Goal: Book appointment/travel/reservation

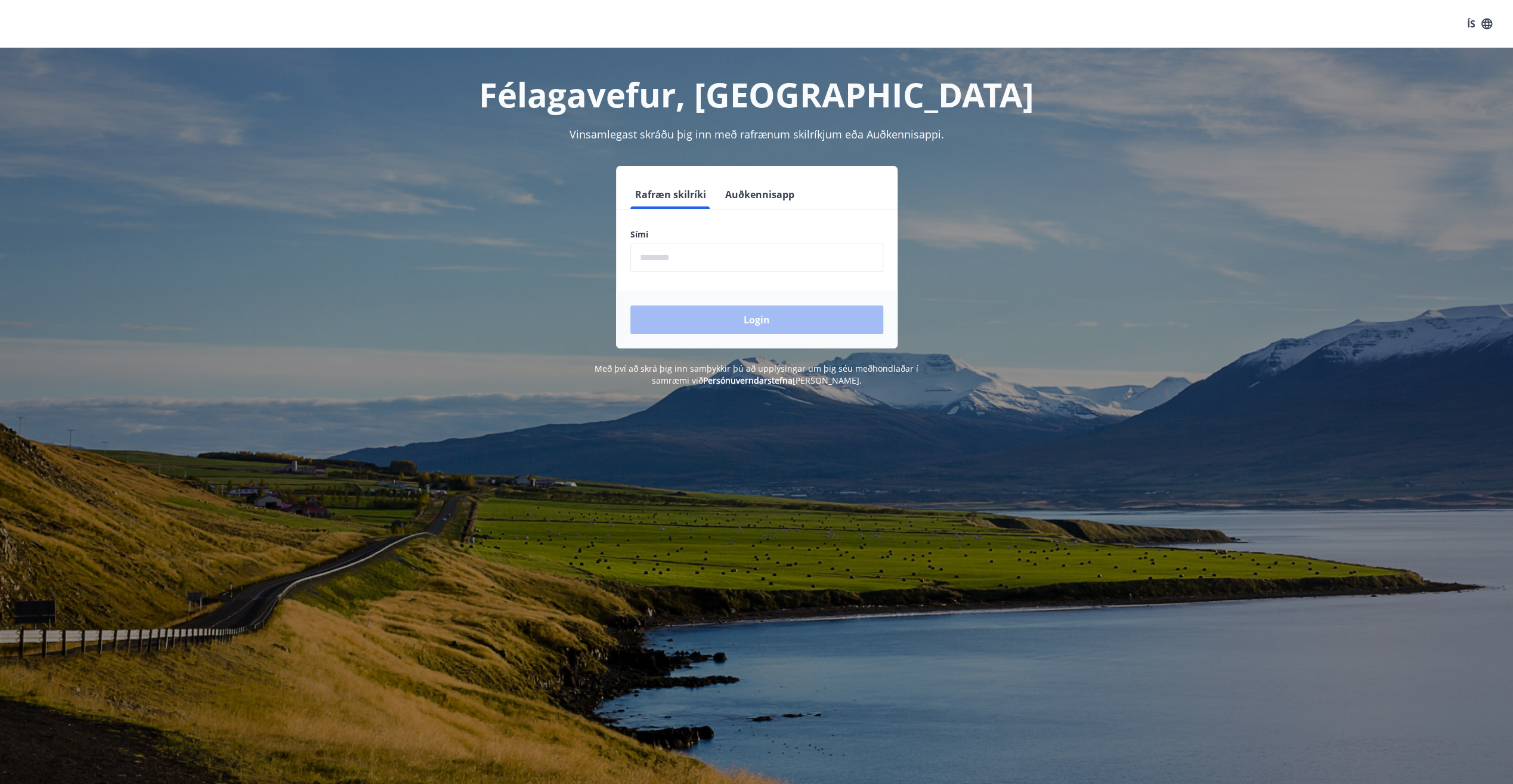
click at [686, 262] on input "phone" at bounding box center [757, 257] width 253 height 29
type input "********"
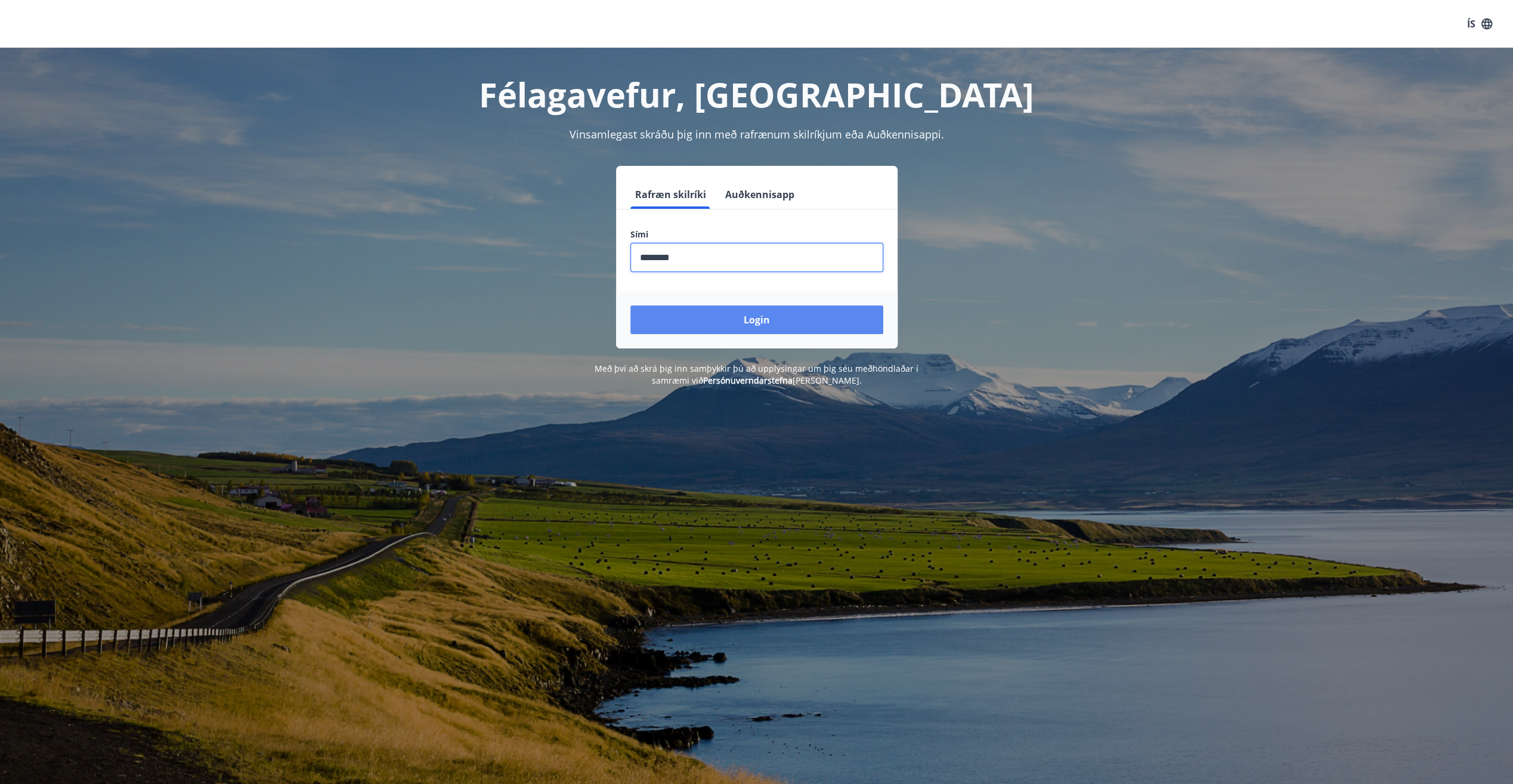
click at [710, 315] on button "Login" at bounding box center [757, 319] width 253 height 29
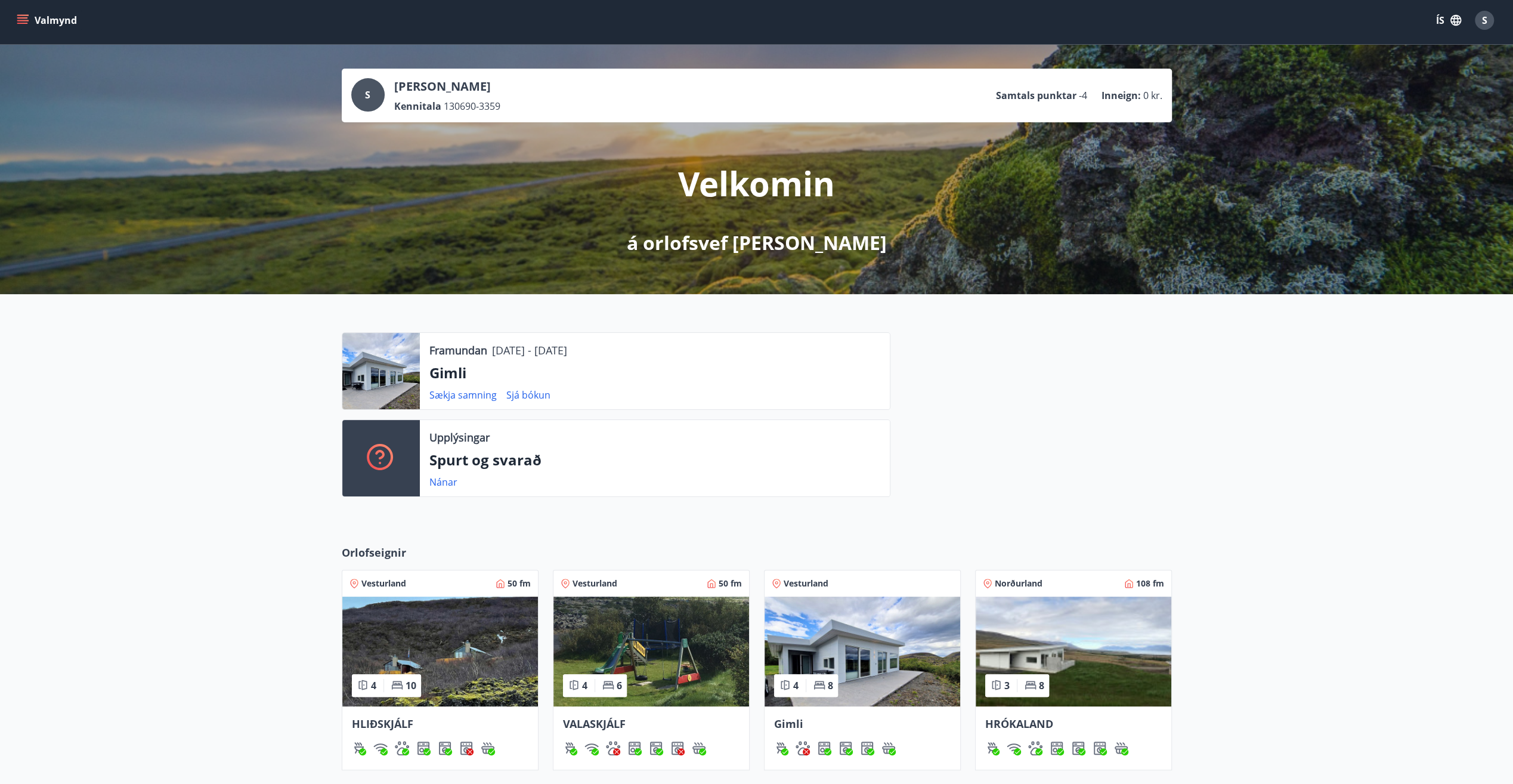
scroll to position [199, 0]
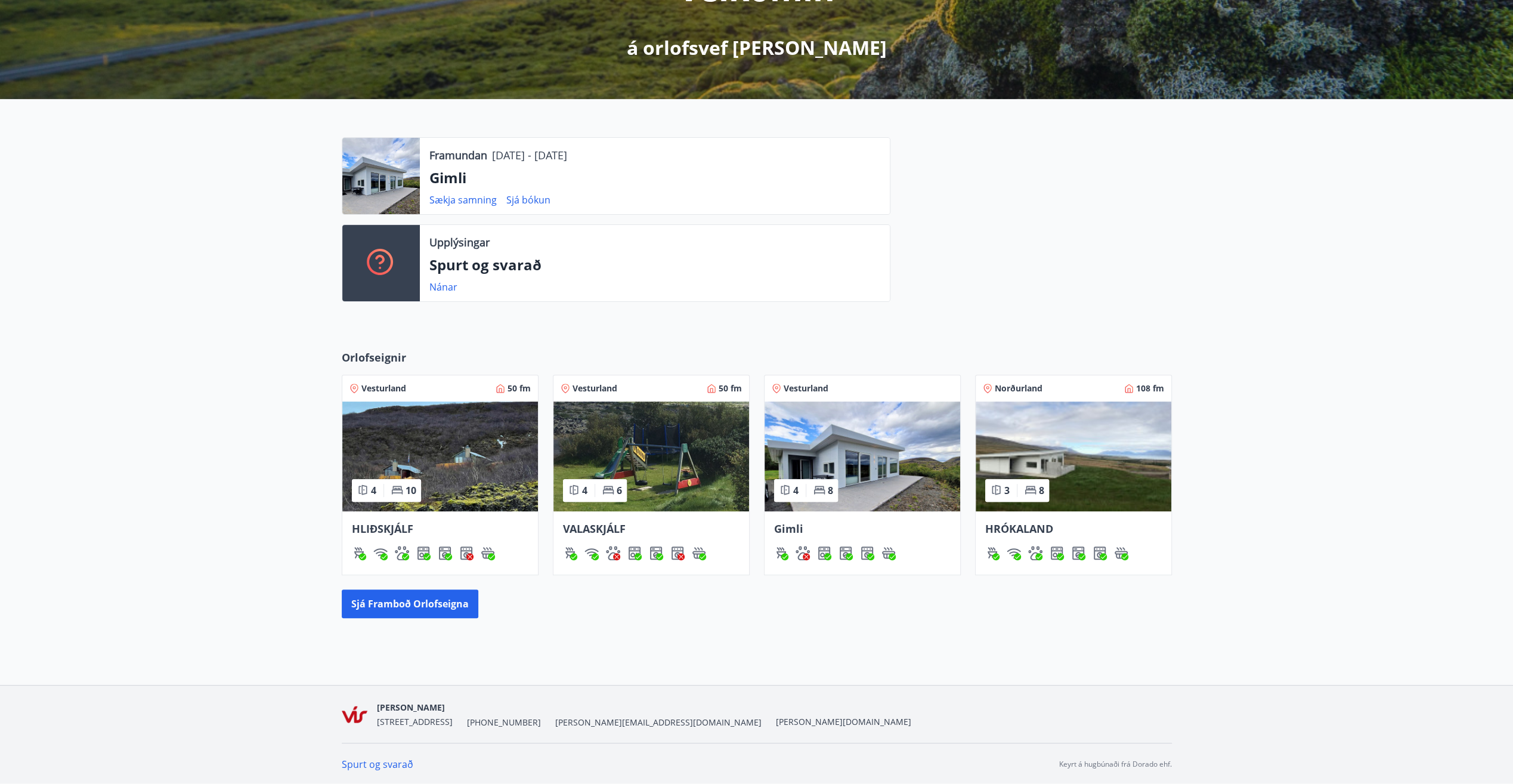
click at [840, 431] on img at bounding box center [862, 456] width 195 height 110
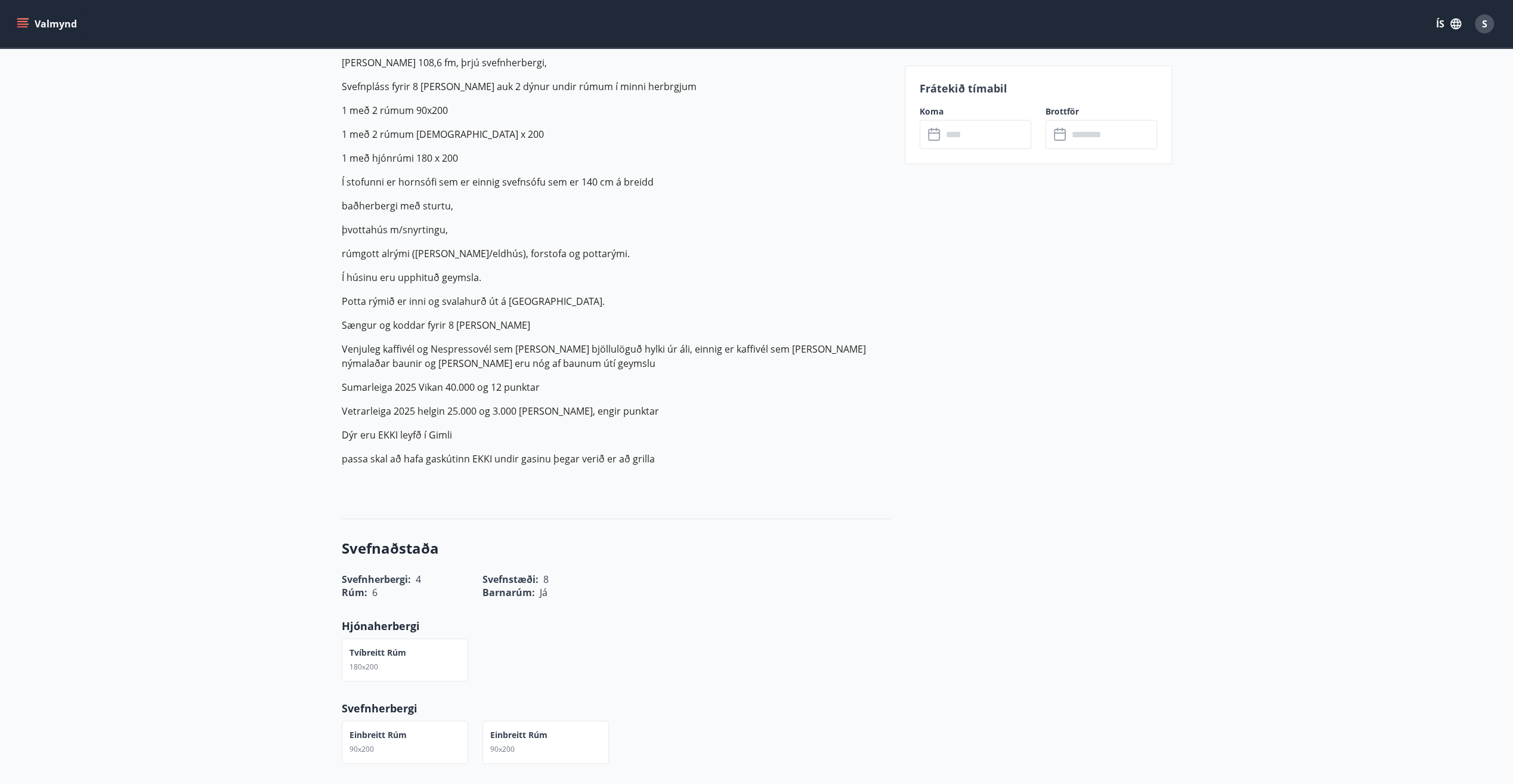
scroll to position [417, 0]
click at [980, 124] on input "text" at bounding box center [988, 134] width 89 height 29
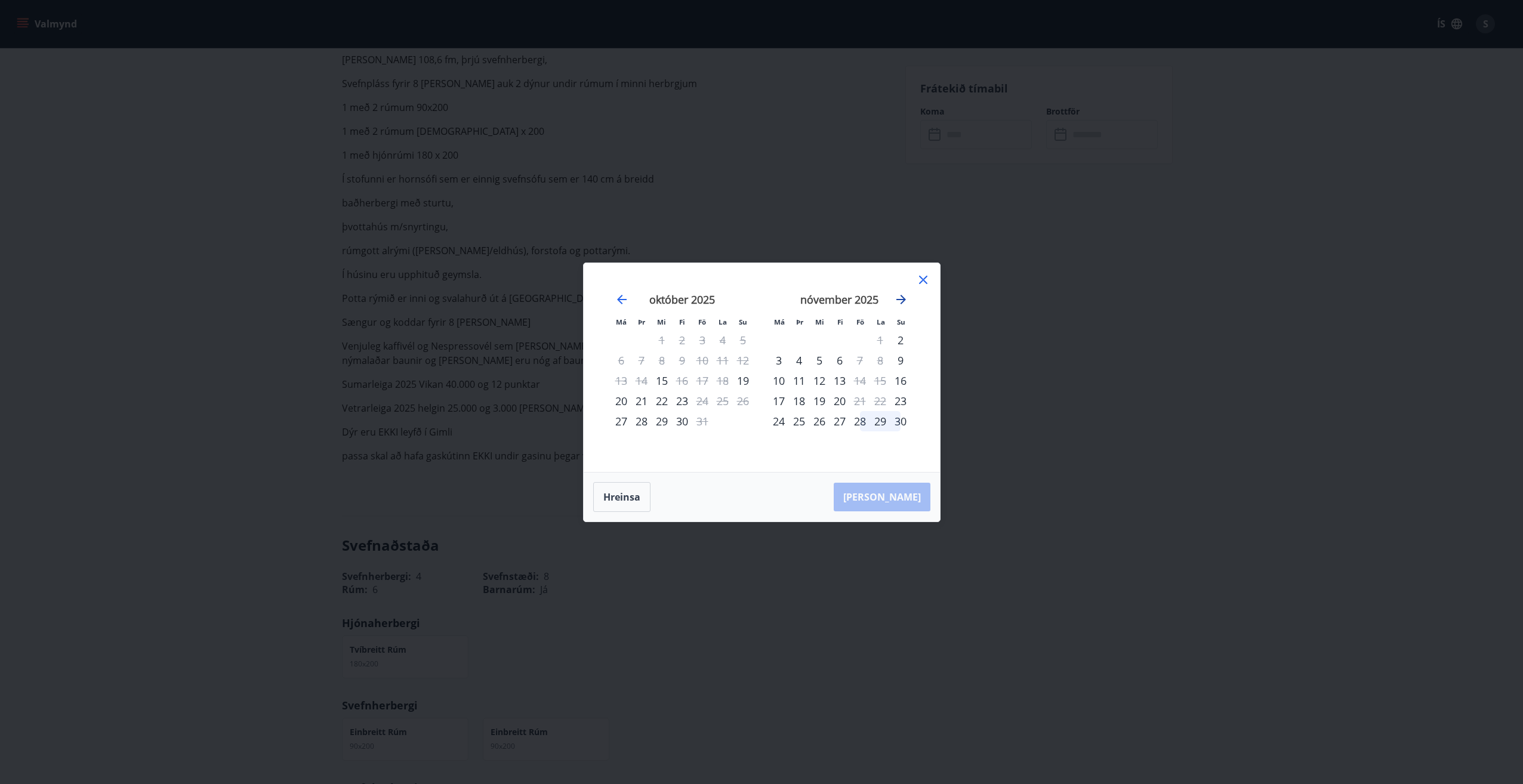
click at [904, 297] on icon "Move forward to switch to the next month." at bounding box center [901, 300] width 14 height 14
click at [863, 359] on div "12" at bounding box center [859, 360] width 21 height 21
click at [905, 360] on div "14" at bounding box center [900, 360] width 21 height 21
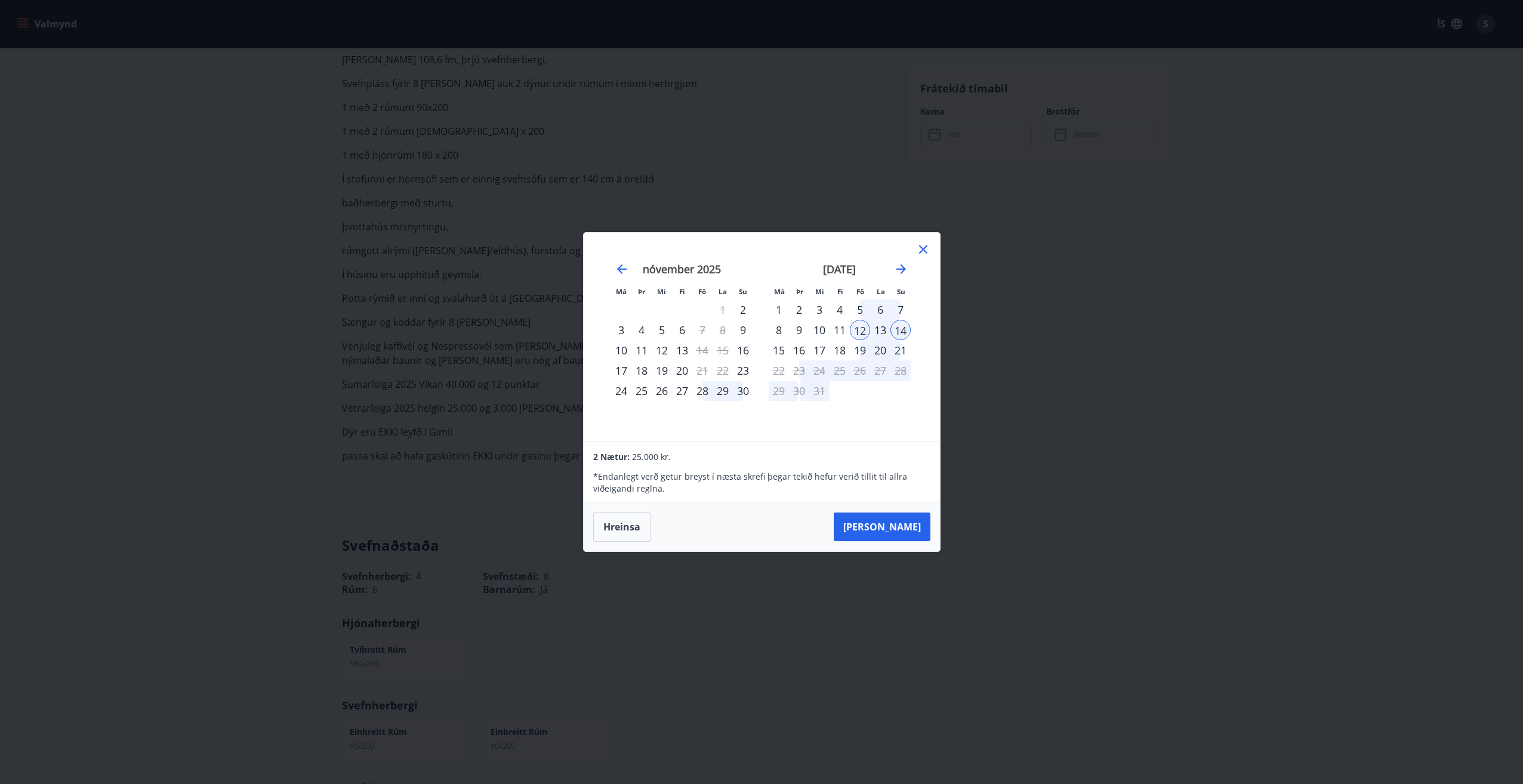
click at [862, 311] on div "5" at bounding box center [859, 309] width 21 height 21
click at [905, 304] on div "7" at bounding box center [900, 309] width 21 height 21
click at [864, 348] on div "19" at bounding box center [859, 350] width 21 height 21
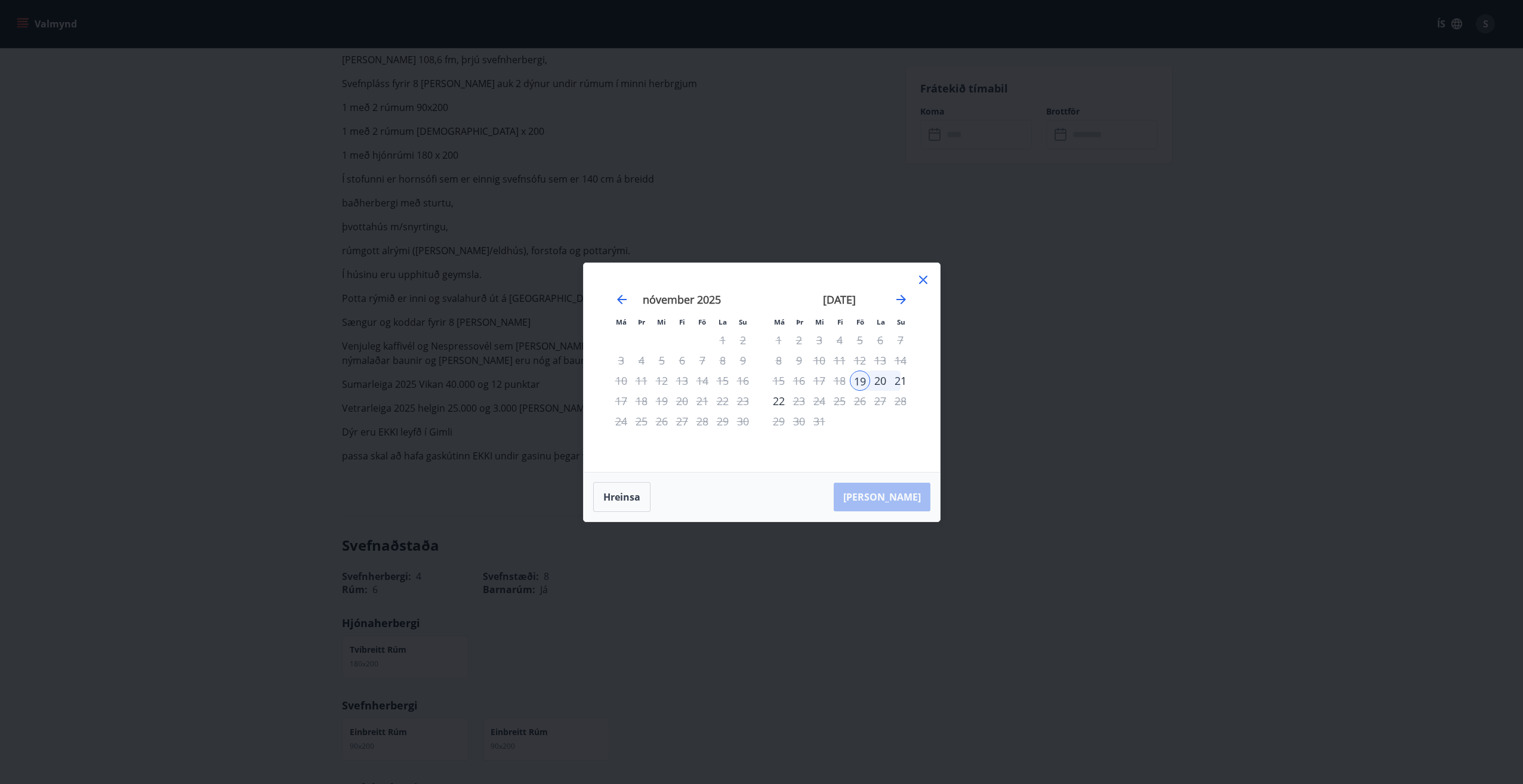
click at [858, 341] on div "5" at bounding box center [859, 340] width 21 height 21
click at [859, 339] on div "5" at bounding box center [859, 340] width 21 height 21
click at [617, 301] on icon "Move backward to switch to the previous month." at bounding box center [622, 300] width 14 height 14
click at [903, 297] on icon "Move forward to switch to the next month." at bounding box center [901, 300] width 14 height 14
click at [899, 296] on icon "Move forward to switch to the next month." at bounding box center [901, 300] width 14 height 14
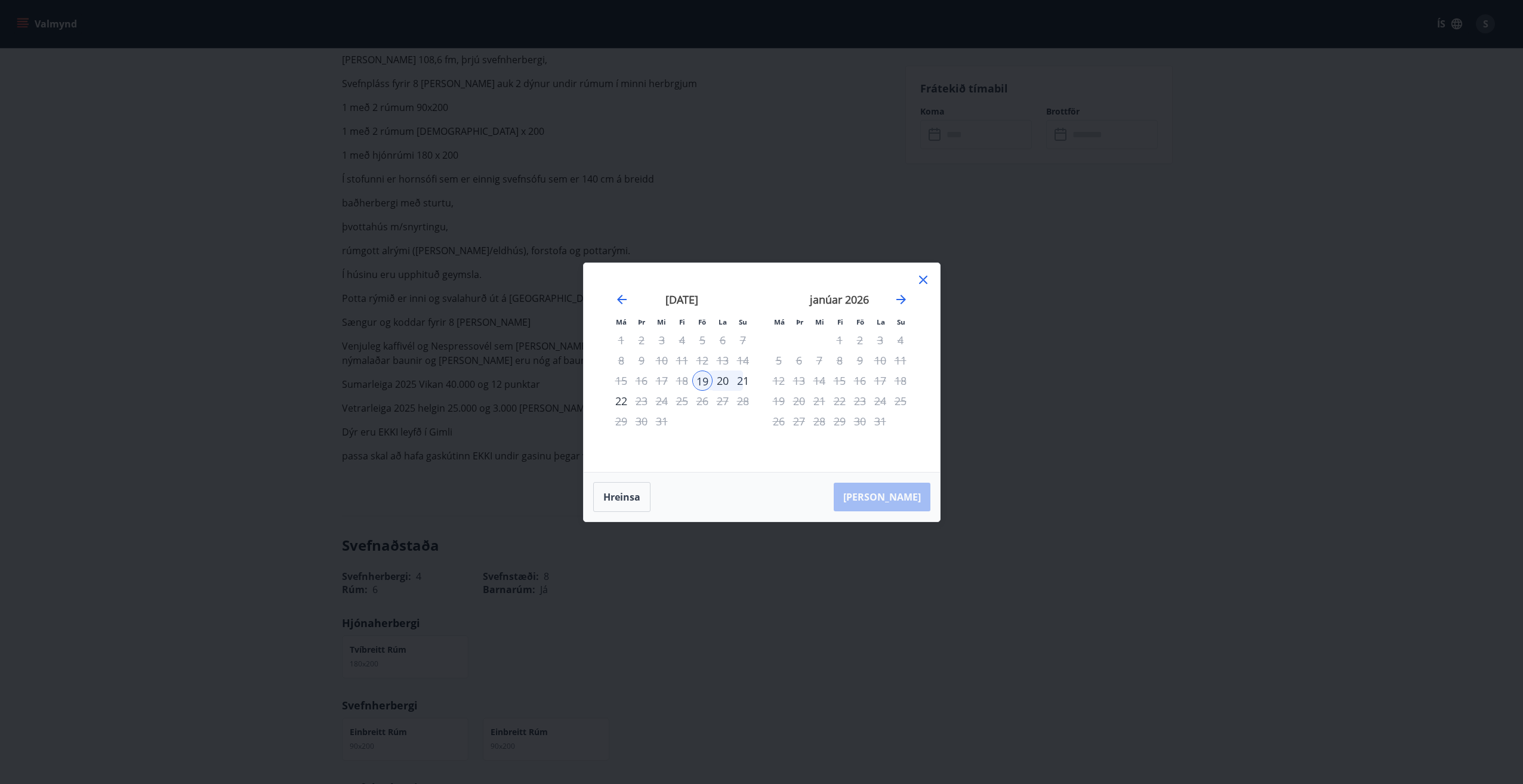
click at [901, 349] on div "4" at bounding box center [900, 340] width 21 height 21
click at [728, 382] on div "20" at bounding box center [722, 380] width 21 height 21
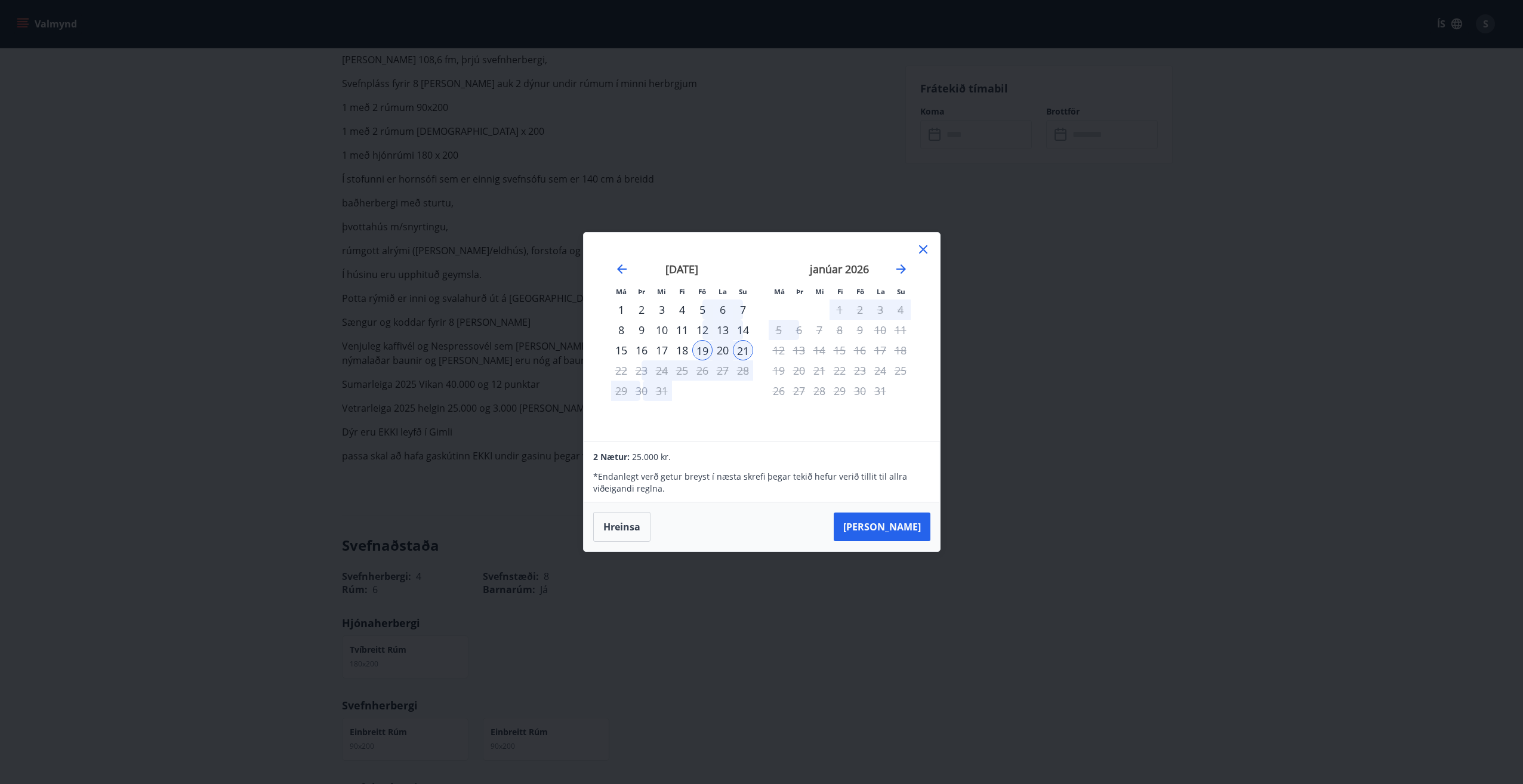
click at [930, 250] on icon at bounding box center [923, 249] width 14 height 14
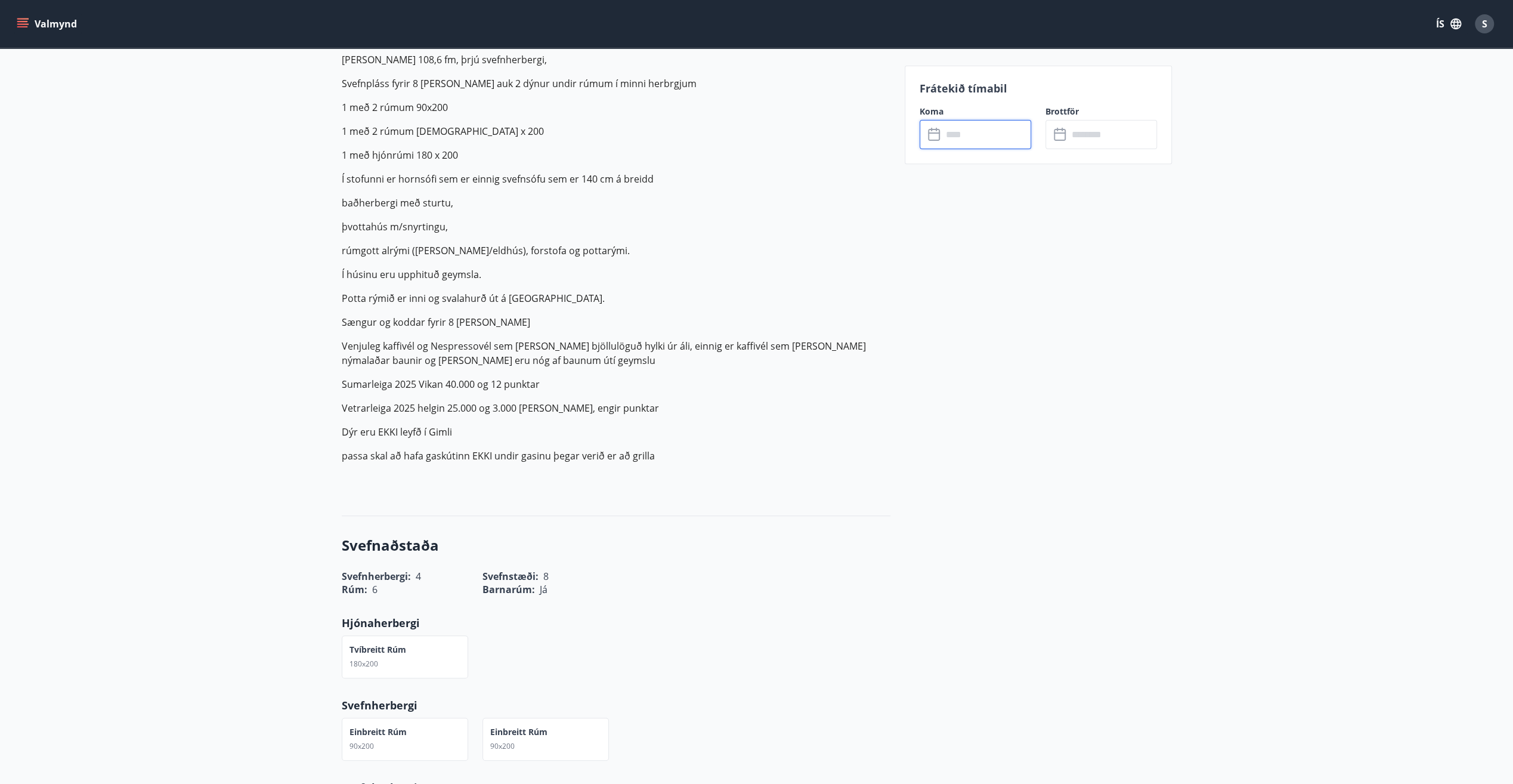
click at [994, 138] on input "text" at bounding box center [988, 134] width 89 height 29
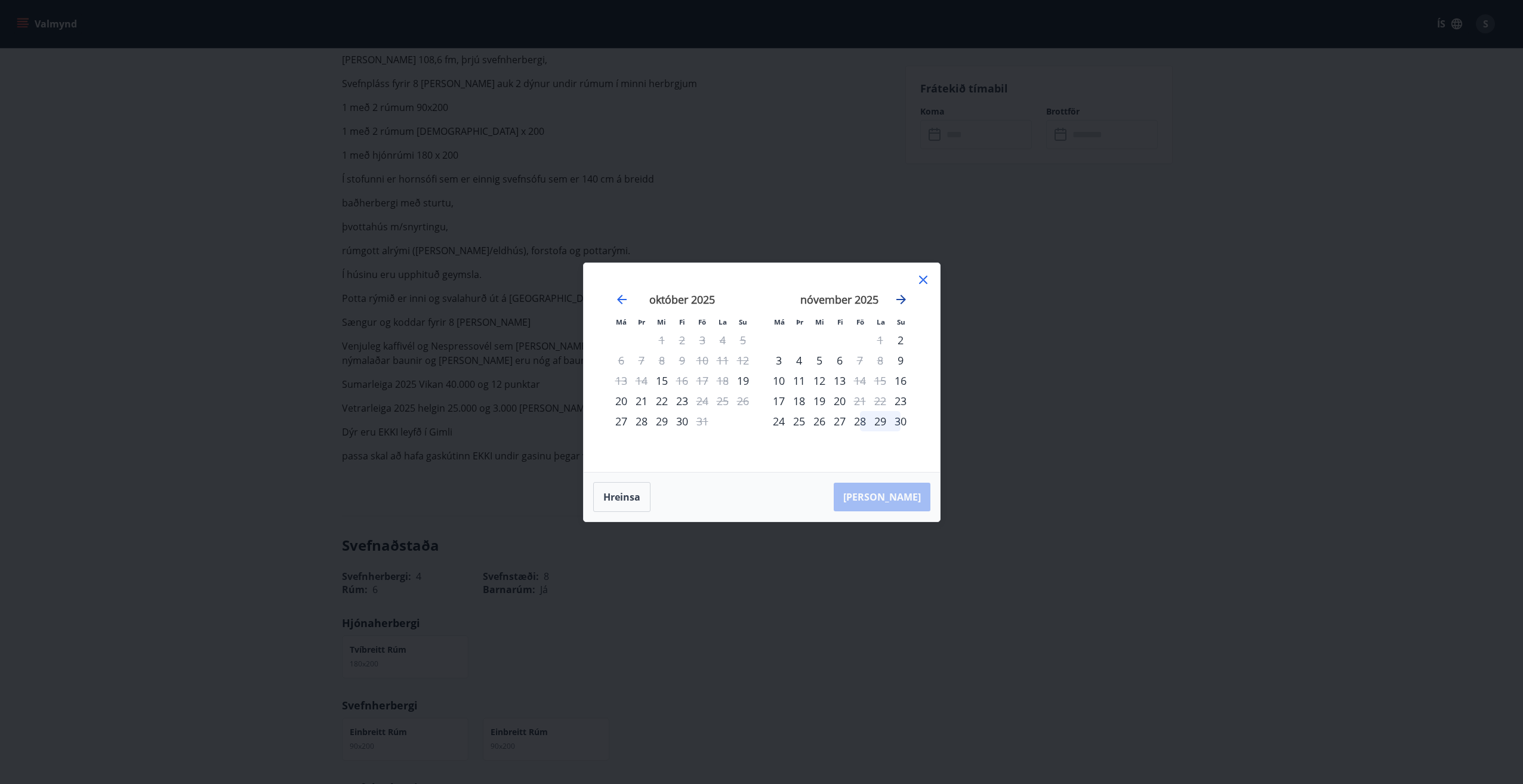
click at [905, 299] on icon "Move forward to switch to the next month." at bounding box center [900, 299] width 10 height 10
click at [863, 340] on div "5" at bounding box center [859, 340] width 21 height 21
click at [905, 340] on div "7" at bounding box center [900, 340] width 21 height 21
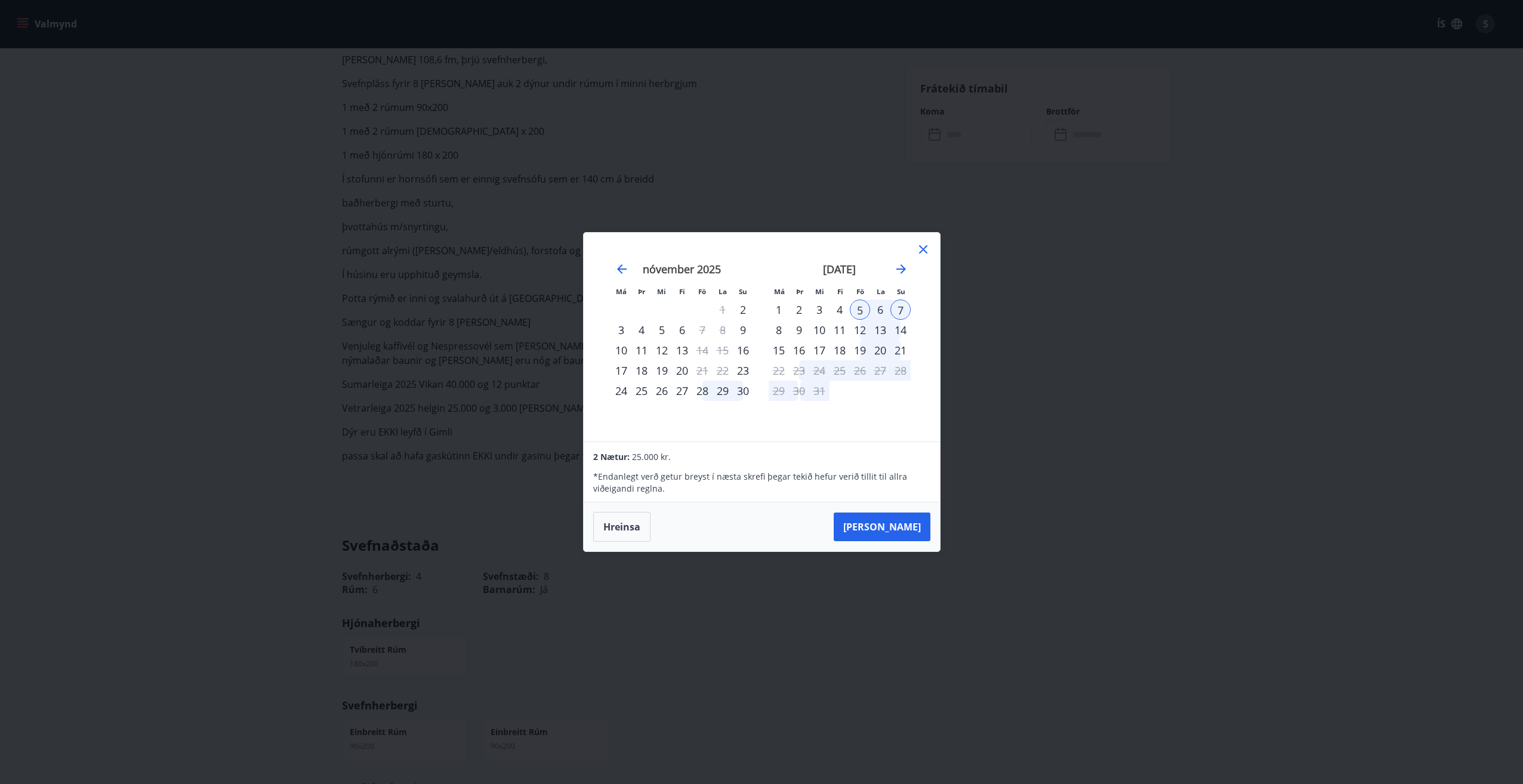
click at [920, 251] on icon at bounding box center [923, 249] width 14 height 14
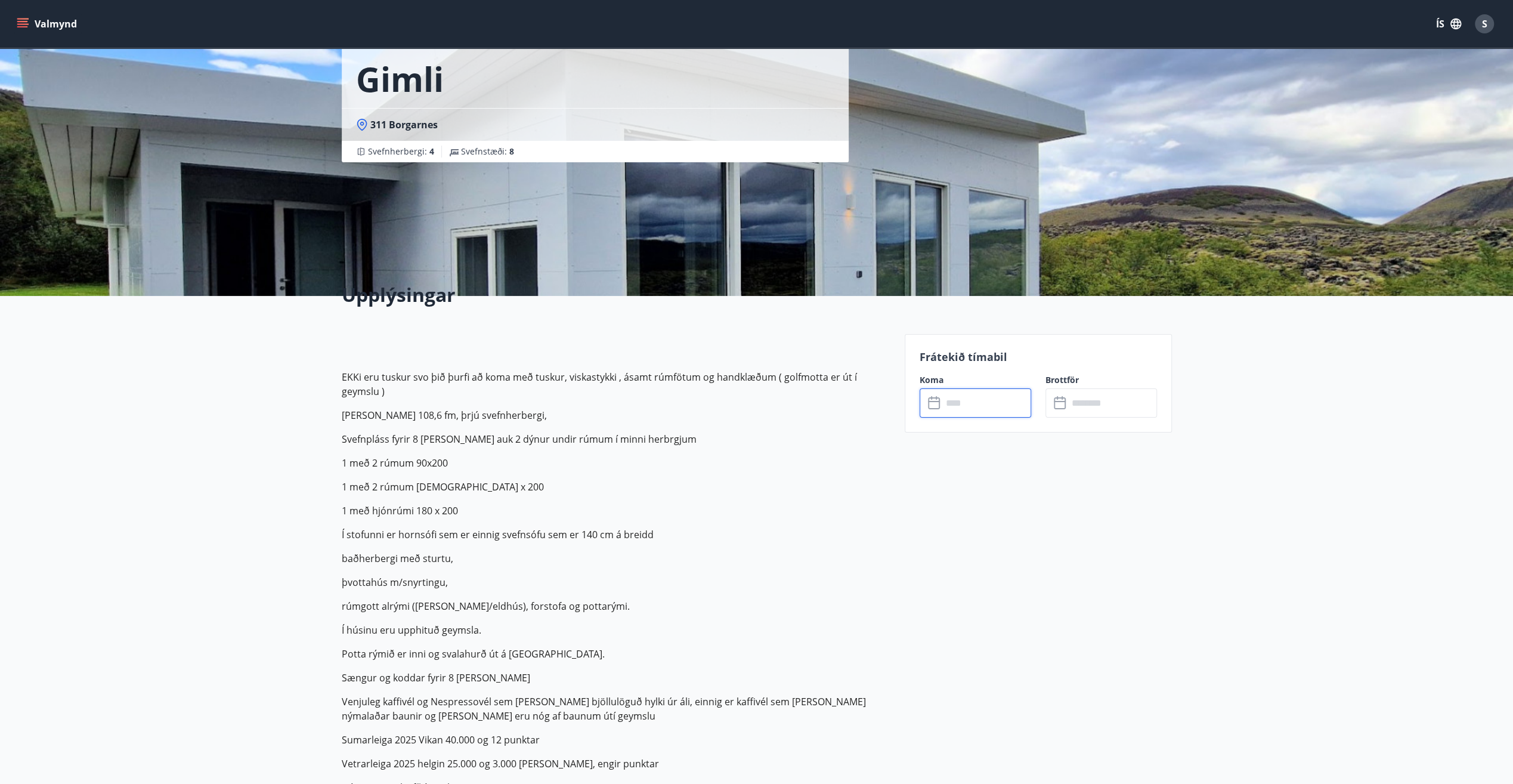
scroll to position [0, 0]
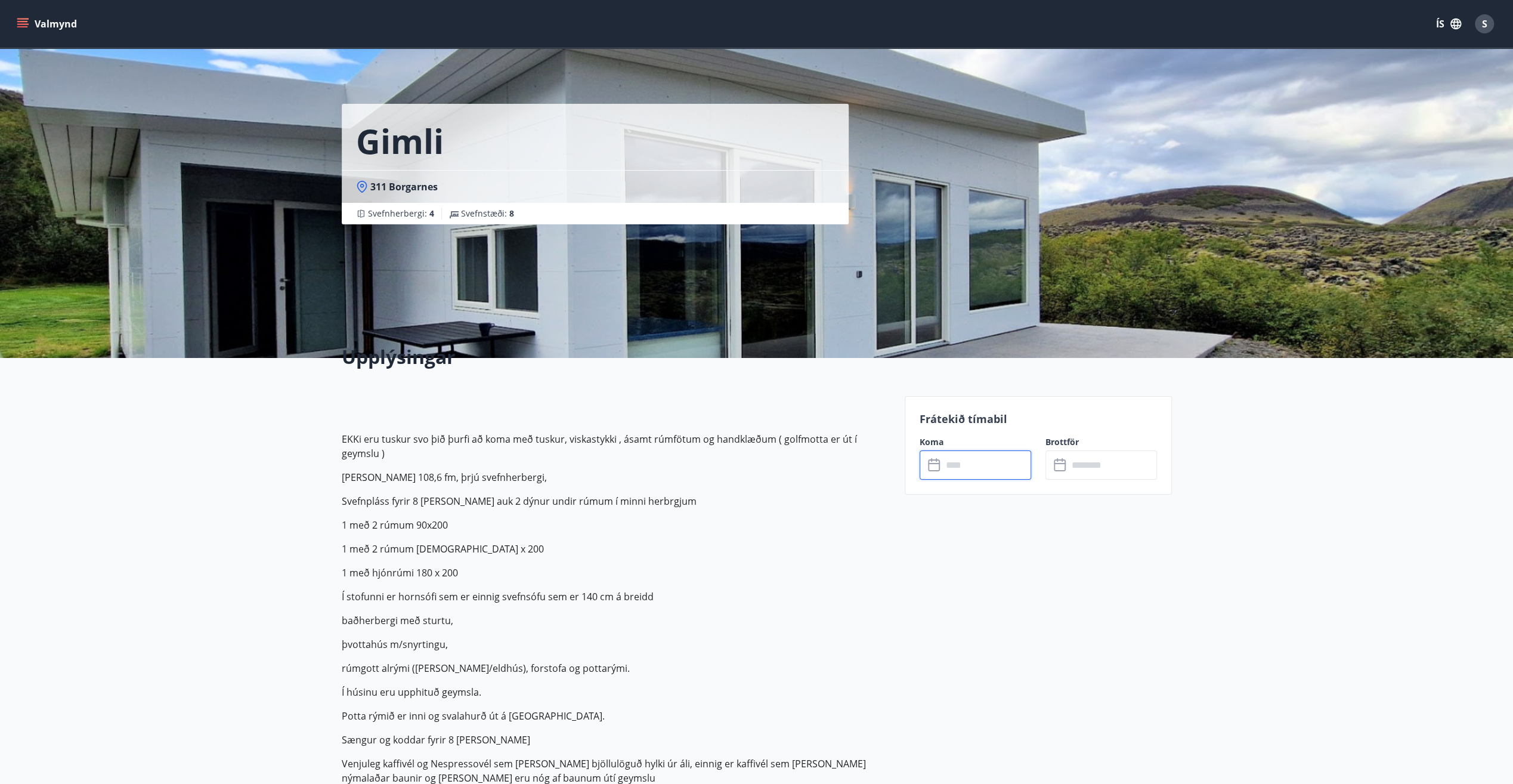
click at [984, 458] on input "text" at bounding box center [988, 465] width 89 height 29
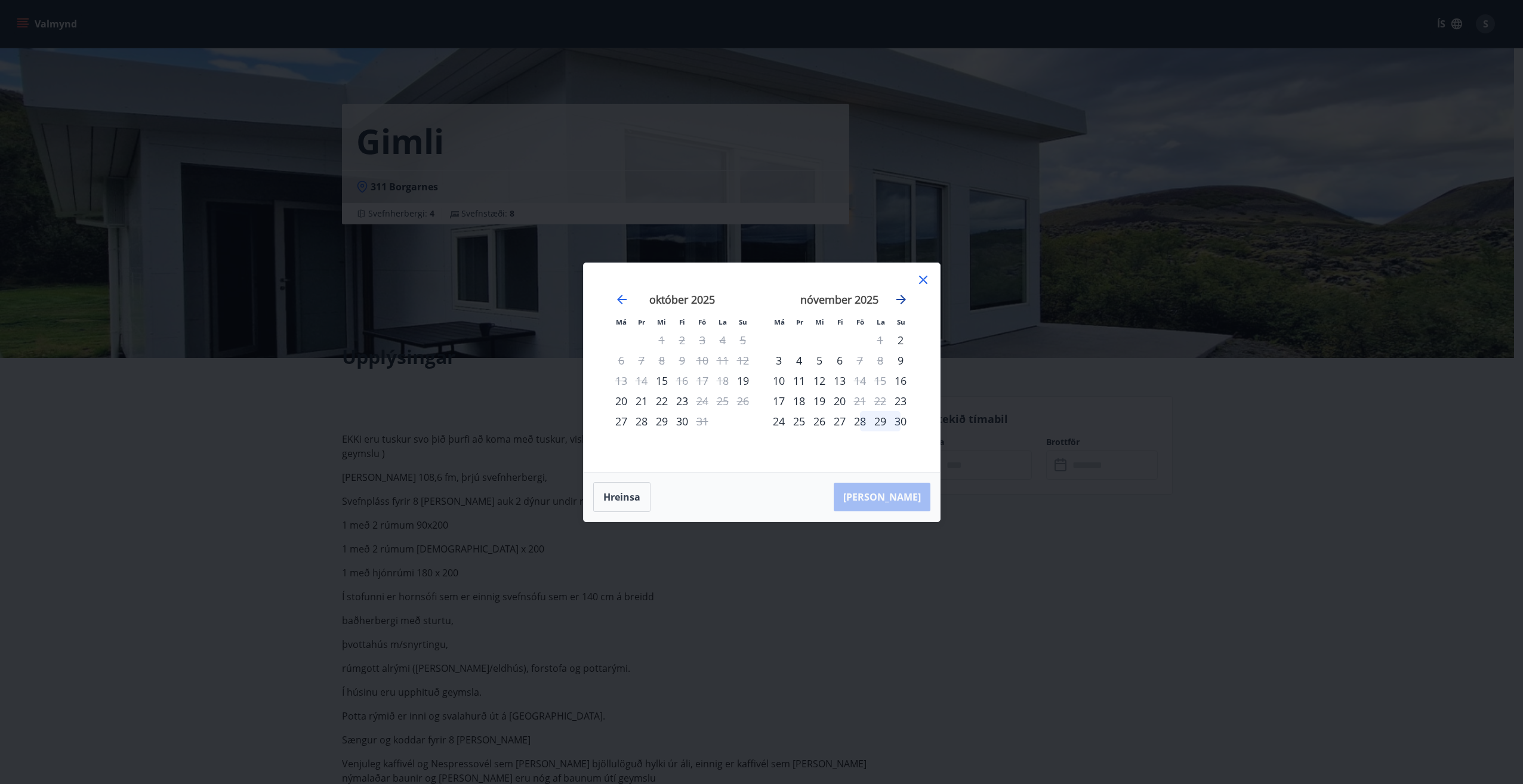
click at [898, 298] on icon "Move forward to switch to the next month." at bounding box center [901, 300] width 14 height 14
click at [901, 298] on icon "Move forward to switch to the next month." at bounding box center [901, 300] width 14 height 14
click at [902, 298] on icon "Move forward to switch to the next month." at bounding box center [901, 300] width 14 height 14
click at [921, 281] on icon at bounding box center [923, 279] width 8 height 8
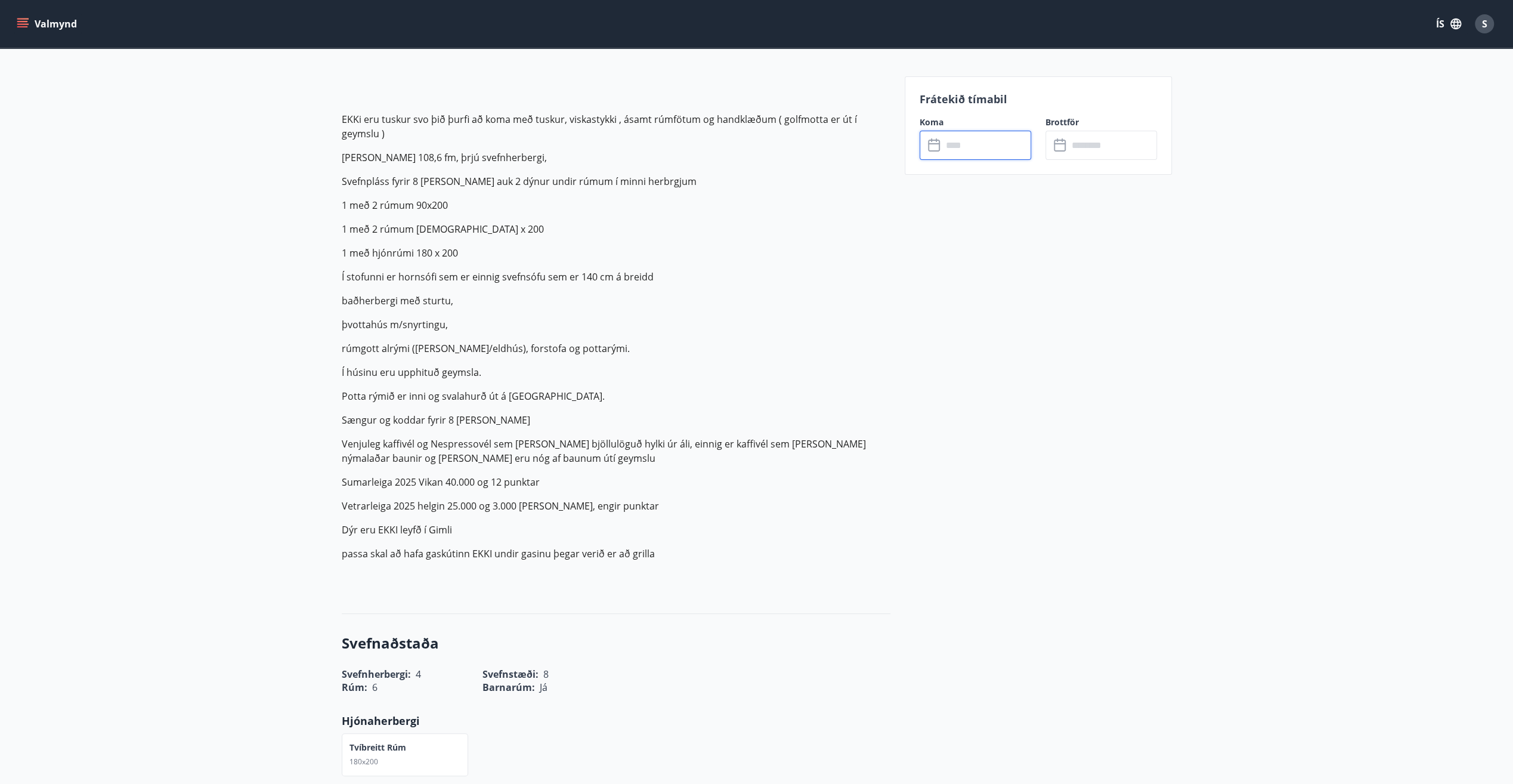
scroll to position [358, 0]
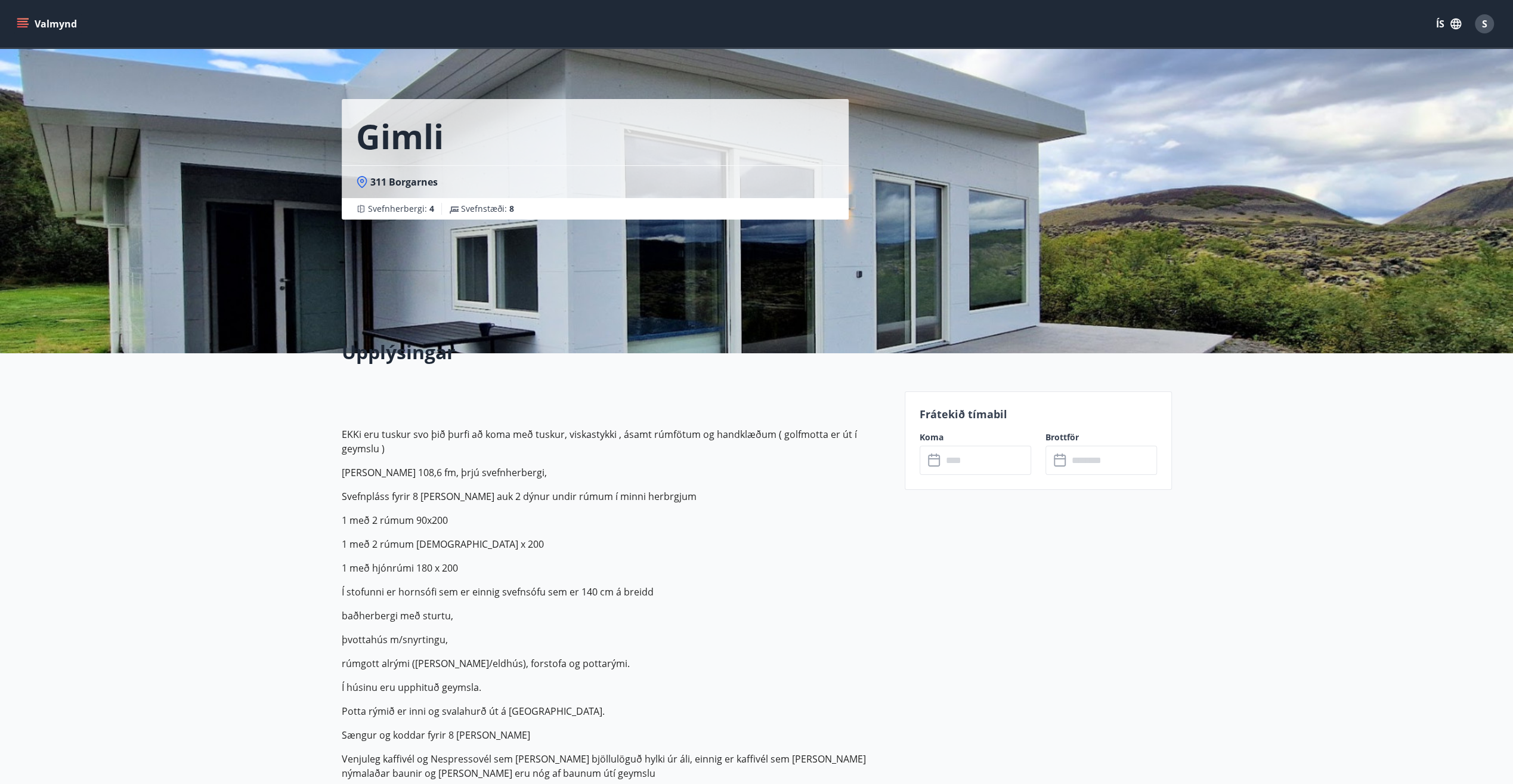
scroll to position [0, 0]
